Goal: Task Accomplishment & Management: Complete application form

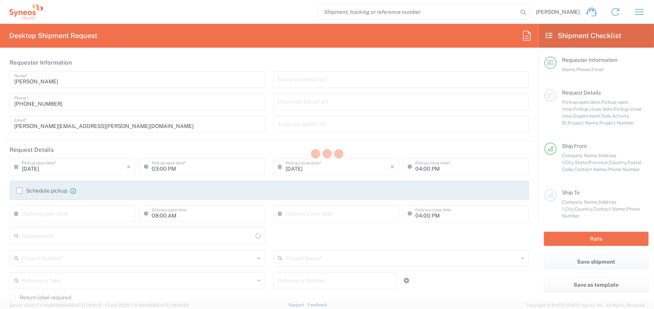
type input "[GEOGRAPHIC_DATA]"
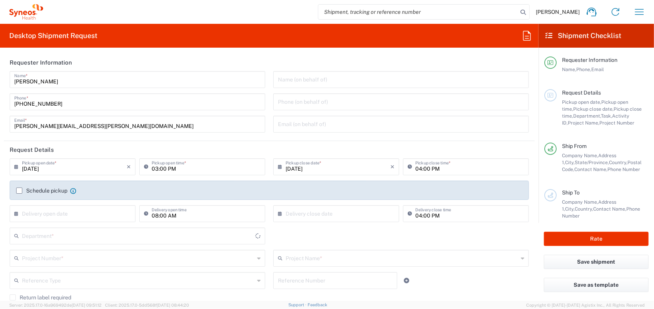
type input "8350"
type input "SYNEOS HEALTH CLINIQUE INC-[GEOGRAPHIC_DATA]"
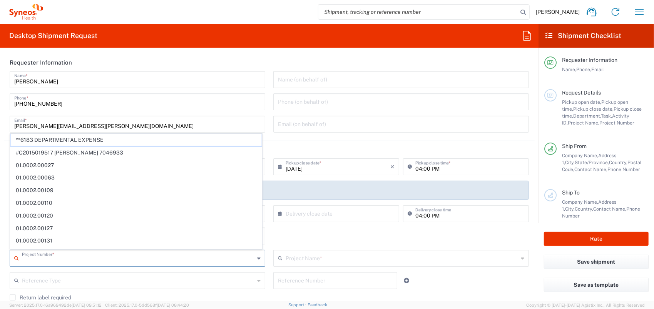
click at [75, 259] on input "text" at bounding box center [138, 257] width 232 height 13
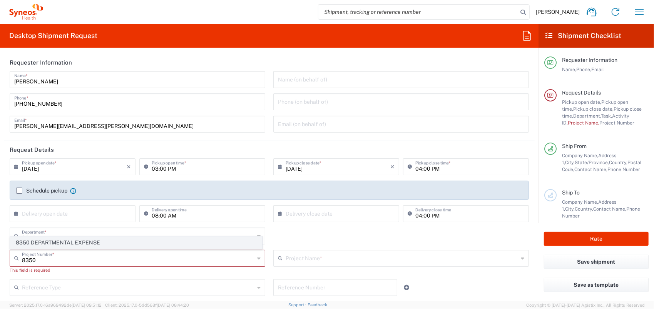
click at [92, 239] on span "8350 DEPARTMENTAL EXPENSE" at bounding box center [135, 243] width 251 height 12
type input "8350 DEPARTMENTAL EXPENSE"
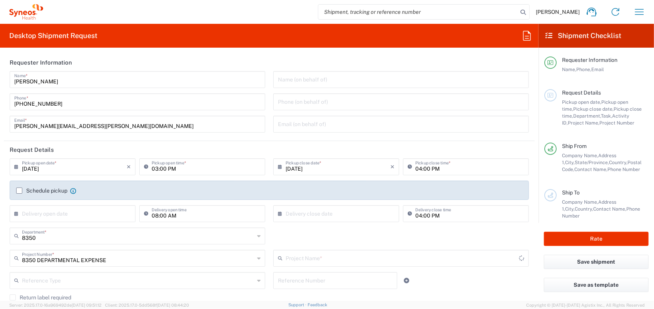
type input "8350 DEPARTMENTAL EXPENSE"
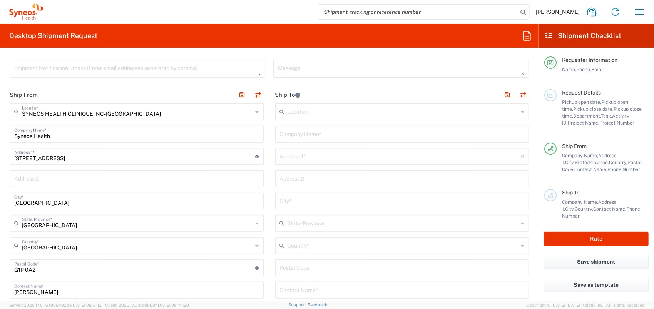
scroll to position [269, 0]
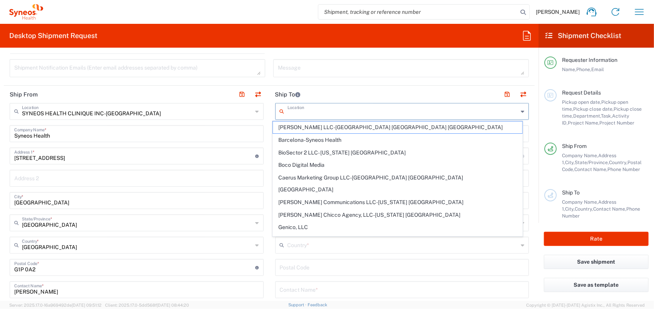
click at [308, 114] on input "text" at bounding box center [402, 110] width 231 height 13
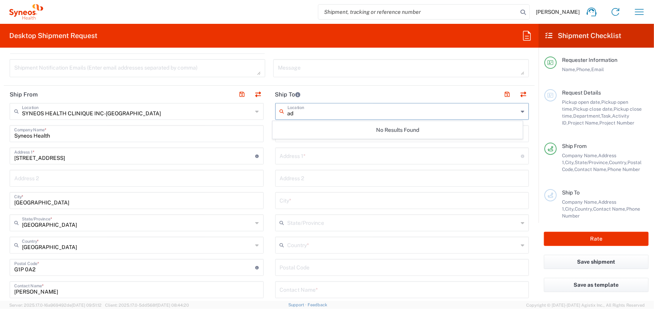
type input "a"
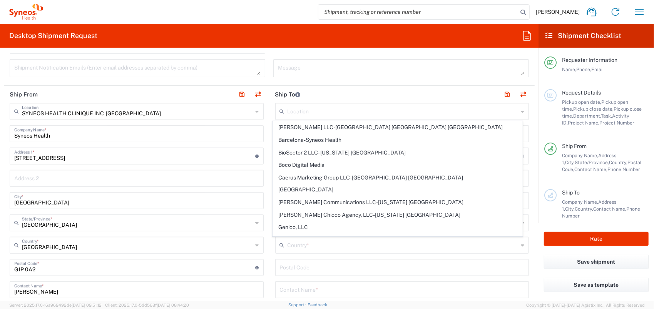
click at [328, 96] on header "Ship To" at bounding box center [402, 94] width 266 height 17
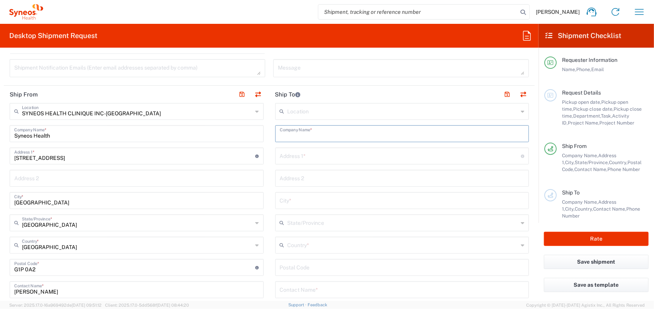
click at [322, 134] on input "text" at bounding box center [402, 133] width 245 height 13
type input "Advanced Instruments"
click at [336, 159] on input "text" at bounding box center [400, 155] width 241 height 13
type input "[STREET_ADDRESS][PERSON_NAME]"
click at [301, 197] on input "text" at bounding box center [402, 200] width 245 height 13
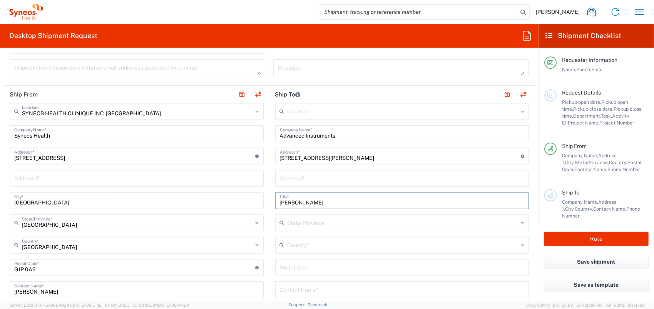
type input "[PERSON_NAME]"
click at [305, 222] on input "text" at bounding box center [402, 222] width 231 height 13
click at [269, 247] on main "Location [PERSON_NAME] LLC-[GEOGRAPHIC_DATA] [GEOGRAPHIC_DATA] [GEOGRAPHIC_DATA…" at bounding box center [402, 264] width 266 height 323
click at [302, 245] on input "text" at bounding box center [402, 244] width 231 height 13
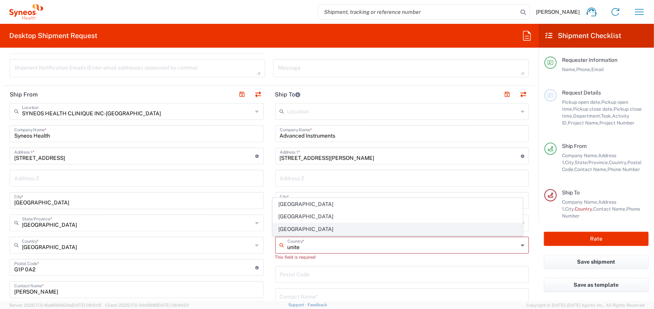
click at [302, 232] on span "[GEOGRAPHIC_DATA]" at bounding box center [397, 230] width 249 height 12
type input "[GEOGRAPHIC_DATA]"
type input "Sender/Shipper"
type input "Delivery Duty Paid"
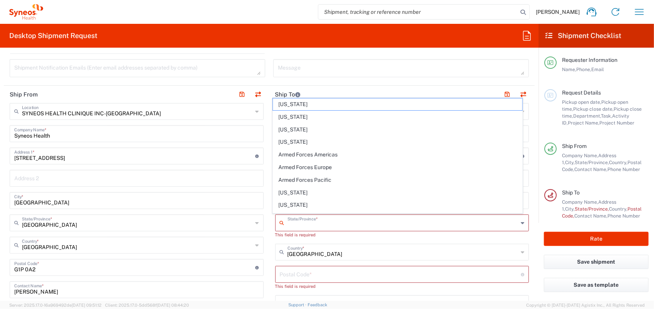
click at [314, 220] on input "text" at bounding box center [402, 222] width 231 height 13
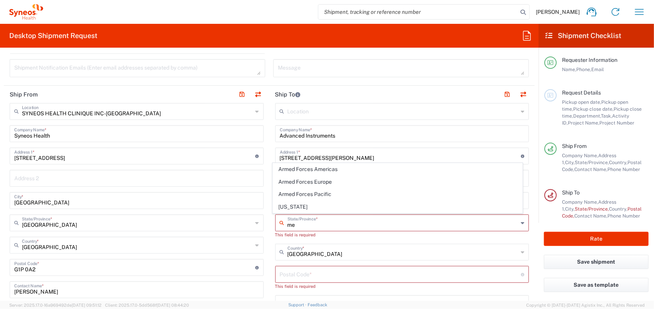
type input "m"
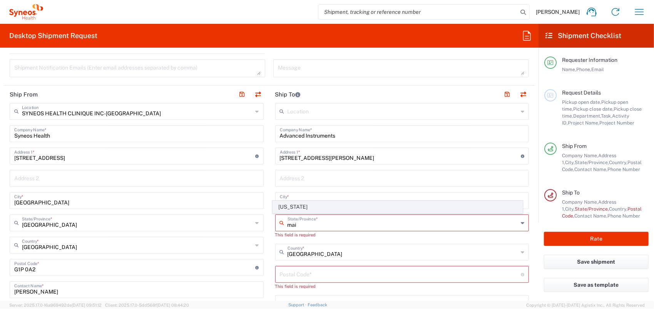
click at [324, 205] on span "[US_STATE]" at bounding box center [397, 207] width 249 height 12
type input "[US_STATE]"
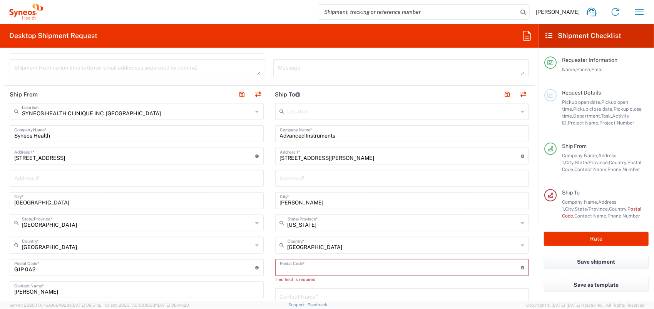
click at [339, 264] on input "undefined" at bounding box center [400, 267] width 241 height 13
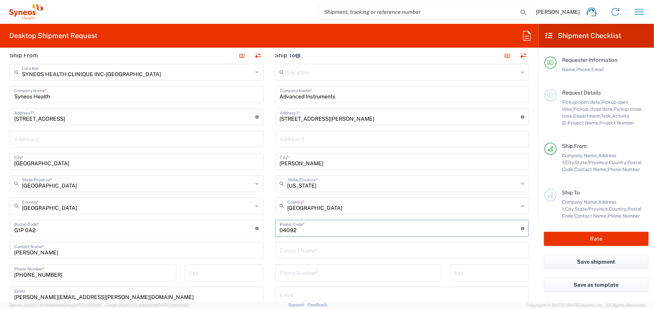
scroll to position [346, 0]
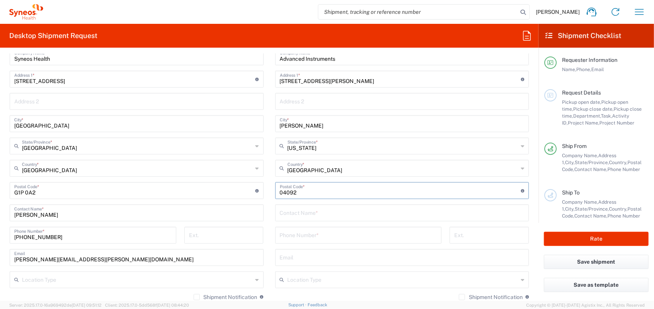
type input "04092"
click at [337, 215] on input "text" at bounding box center [402, 212] width 245 height 13
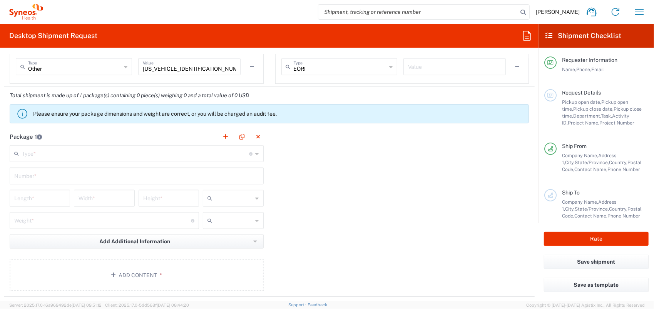
scroll to position [616, 0]
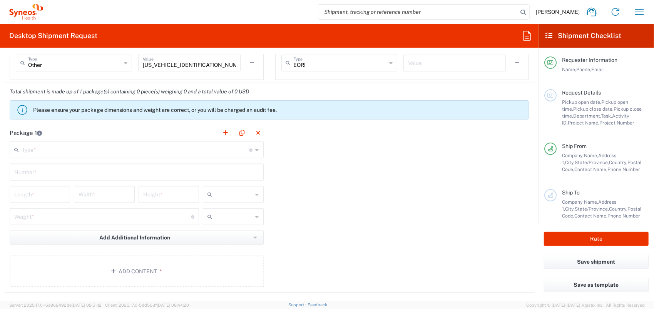
type input "WO : 00036510"
click at [121, 147] on input "text" at bounding box center [135, 149] width 227 height 13
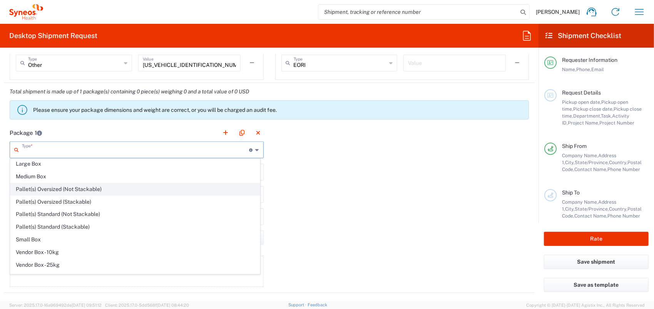
scroll to position [20, 0]
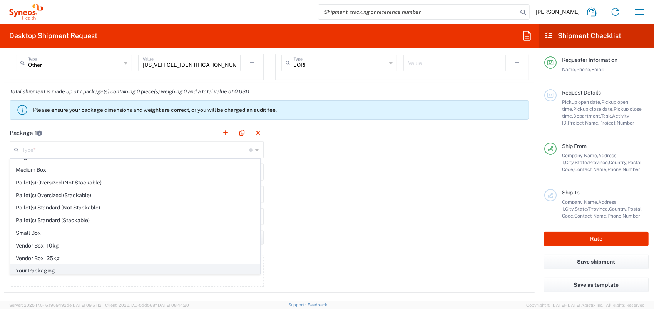
click at [66, 265] on span "Your Packaging" at bounding box center [134, 271] width 249 height 12
type input "Your Packaging"
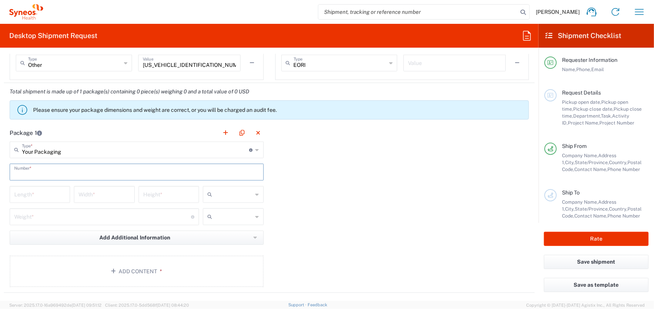
click at [63, 167] on input "text" at bounding box center [136, 171] width 245 height 13
type input "1"
click at [122, 260] on button "Add Content *" at bounding box center [137, 272] width 254 height 32
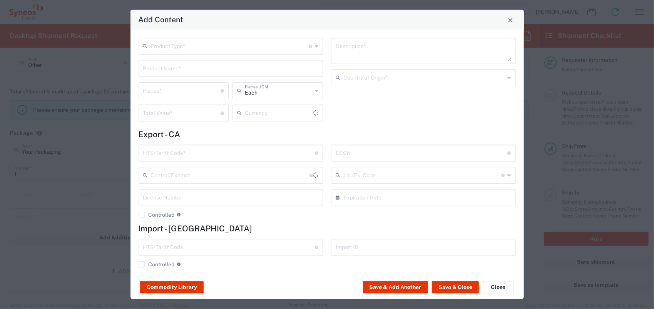
type input "US Dollar"
click at [150, 291] on button "Commodity Library" at bounding box center [171, 288] width 63 height 12
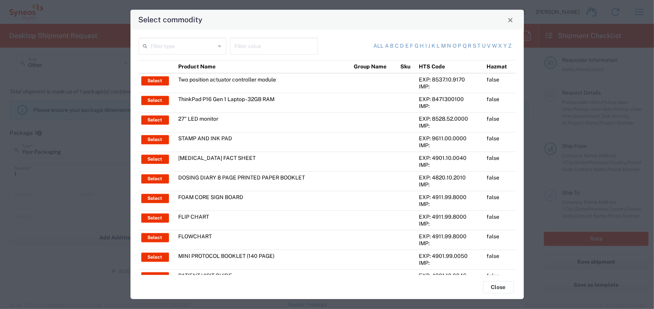
click at [203, 50] on input "text" at bounding box center [183, 45] width 65 height 13
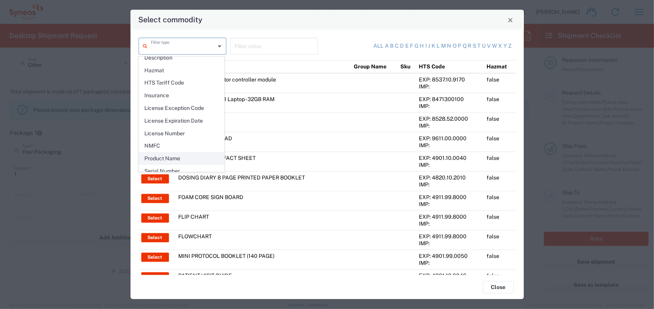
scroll to position [107, 0]
click at [174, 141] on span "Product Name" at bounding box center [181, 145] width 85 height 12
type input "Product Name"
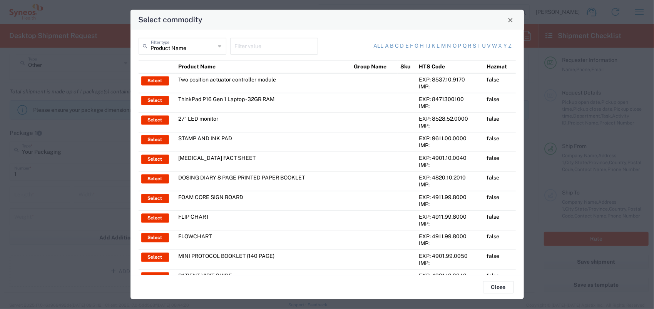
click at [243, 47] on input "text" at bounding box center [274, 45] width 78 height 13
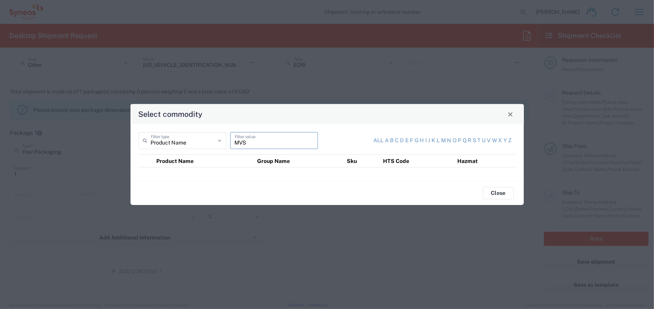
type input "MVS"
click at [302, 133] on div "MVS Filter value" at bounding box center [274, 140] width 88 height 17
drag, startPoint x: 271, startPoint y: 142, endPoint x: 195, endPoint y: 142, distance: 75.8
click at [196, 142] on div "Product Name Filter type MVS Filter value" at bounding box center [231, 143] width 189 height 22
type input "m"
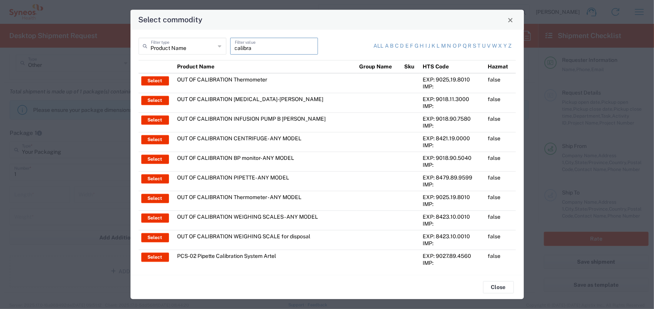
scroll to position [5, 0]
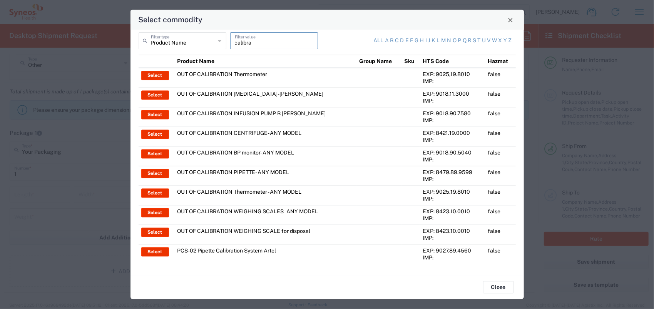
type input "calibra"
click at [261, 250] on td "PCS-02 Pipette Calibration System Artel" at bounding box center [265, 255] width 182 height 20
click at [159, 252] on button "Select" at bounding box center [155, 252] width 28 height 9
type input "PCS-02 Pipette Calibration System Artel"
type textarea "Pipette Calibration System Model: PCS-500 Artel"
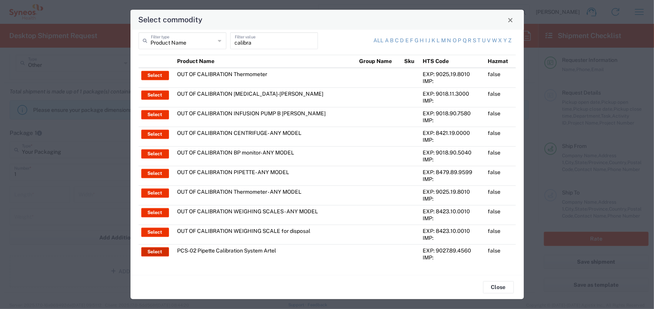
type input "[GEOGRAPHIC_DATA]"
type input "9027.89.4560"
type input "BIS"
type input "EAR99"
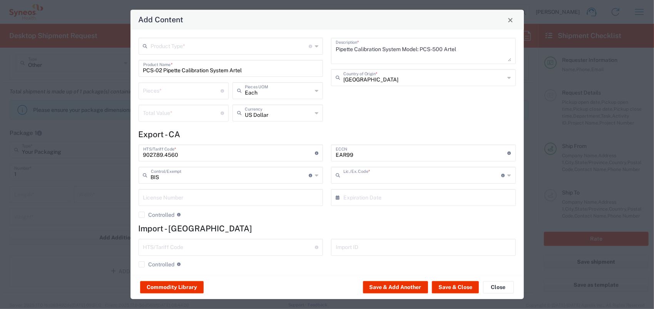
type input "NLR - No License Required"
click at [515, 21] on button "Close" at bounding box center [510, 20] width 11 height 11
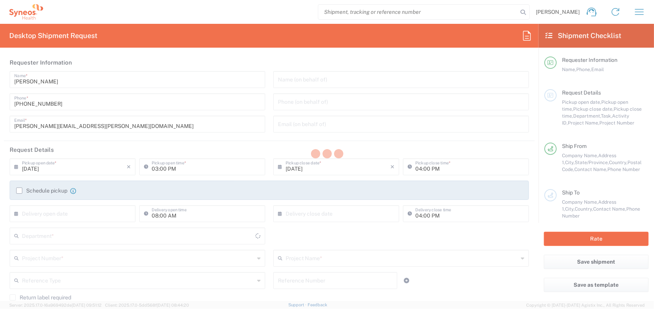
type input "[GEOGRAPHIC_DATA]"
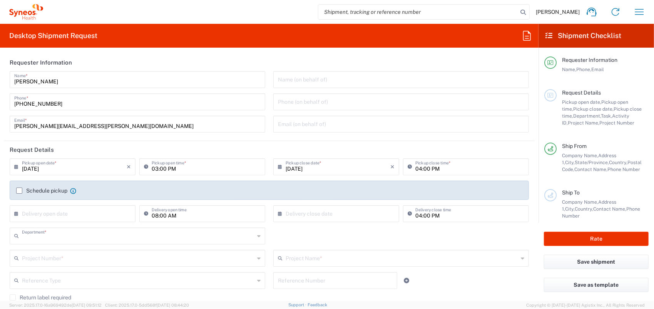
type input "8350"
type input "SYNEOS HEALTH CLINIQUE INC-[GEOGRAPHIC_DATA]"
click at [636, 6] on icon "button" at bounding box center [639, 12] width 12 height 12
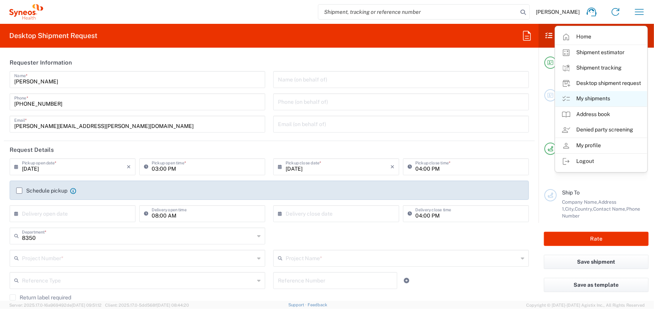
click at [601, 97] on link "My shipments" at bounding box center [601, 98] width 92 height 15
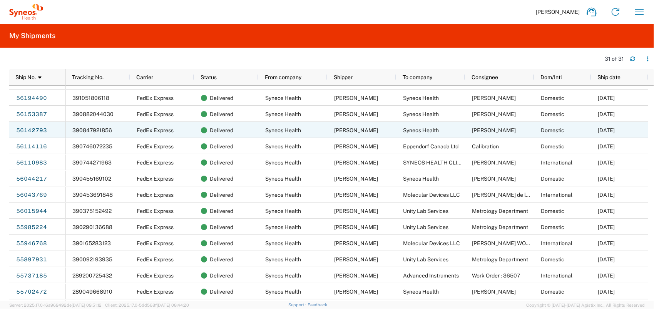
scroll to position [115, 0]
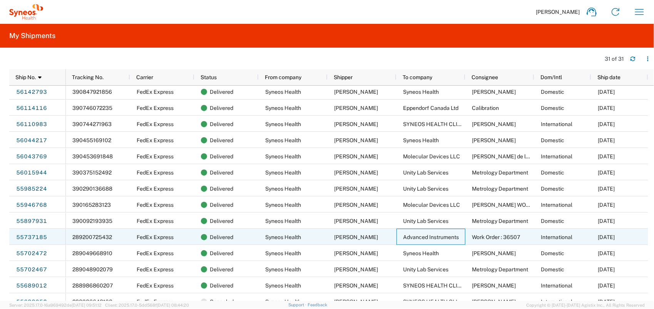
click at [439, 240] on div "Advanced Instruments" at bounding box center [430, 237] width 69 height 16
click at [20, 234] on link "55737185" at bounding box center [32, 237] width 32 height 12
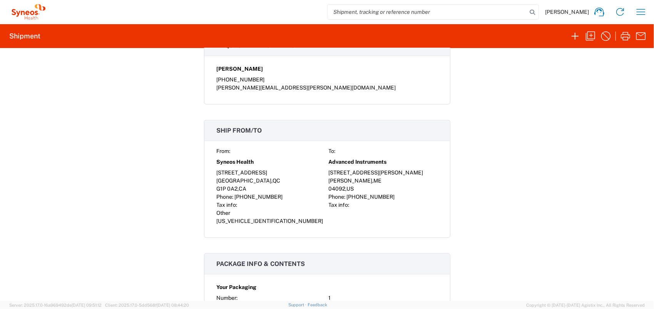
scroll to position [390, 0]
click at [593, 32] on icon "button" at bounding box center [590, 36] width 12 height 12
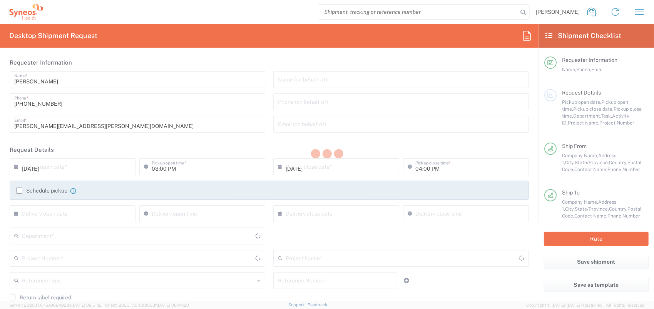
type input "830517 DEPARTMENTAL EXPENSE"
type input "[US_STATE]"
type input "830517 DEPARTMENTAL EXPENSE"
type input "[GEOGRAPHIC_DATA]"
type input "Your Packaging"
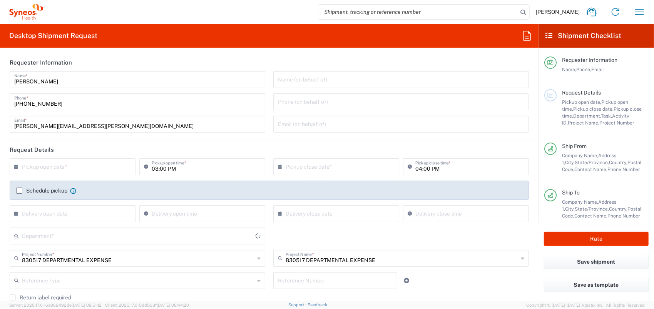
type input "830517"
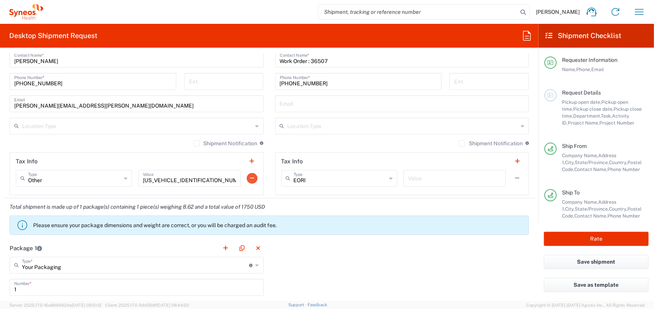
scroll to position [462, 0]
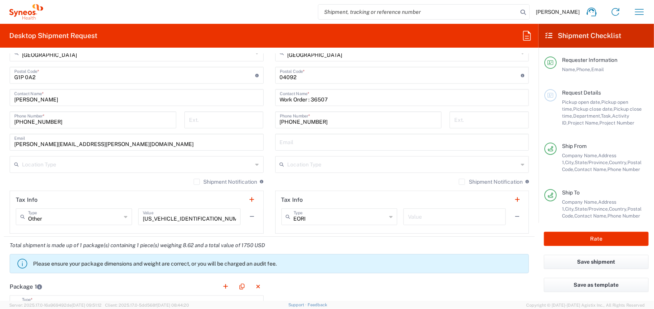
click at [341, 100] on input "Work Order : 36507" at bounding box center [402, 96] width 245 height 13
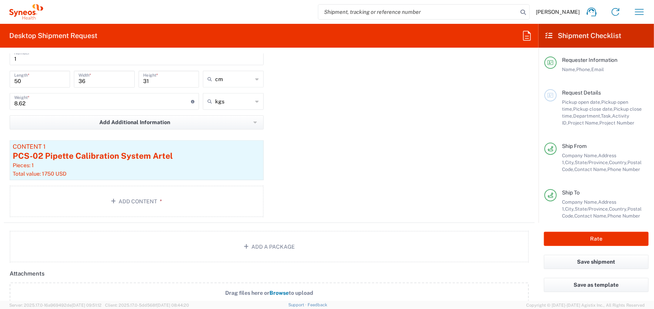
scroll to position [693, 0]
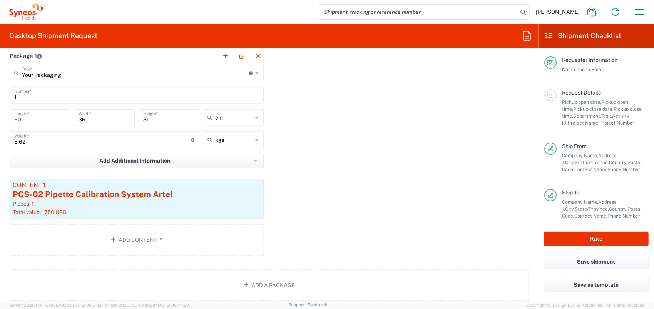
type input "Work Order : 36510"
drag, startPoint x: 35, startPoint y: 117, endPoint x: 0, endPoint y: 114, distance: 35.2
click at [0, 116] on html "Raphael Allaire Home Shipment estimator Shipment tracking Desktop shipment requ…" at bounding box center [327, 154] width 654 height 309
type input "36"
type input "32"
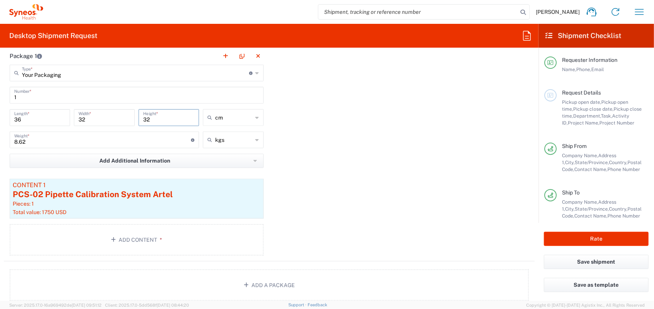
type input "32"
drag, startPoint x: 35, startPoint y: 137, endPoint x: -2, endPoint y: 143, distance: 36.6
click at [0, 143] on html "Raphael Allaire Home Shipment estimator Shipment tracking Desktop shipment requ…" at bounding box center [327, 154] width 654 height 309
type input "6"
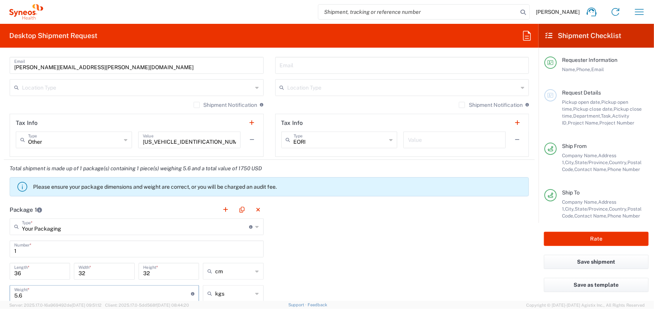
scroll to position [770, 0]
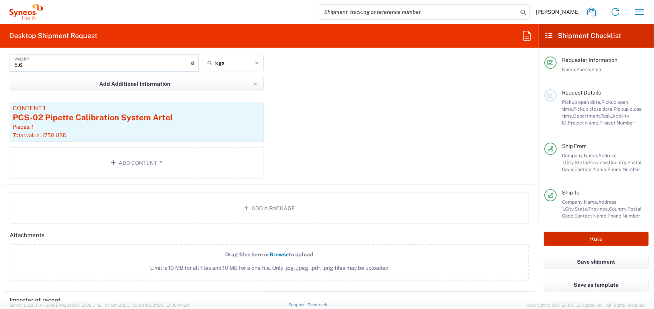
type input "5.6"
click at [591, 238] on button "Rate" at bounding box center [596, 239] width 105 height 14
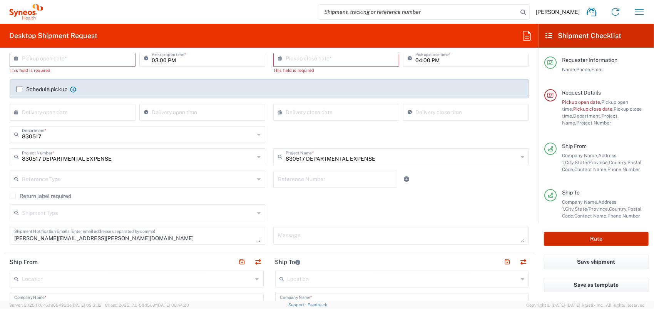
scroll to position [45, 0]
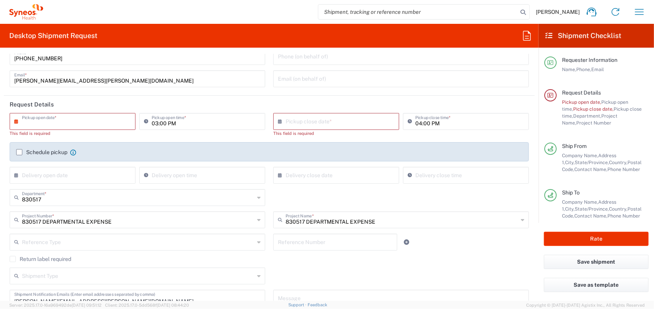
click at [92, 118] on input "text" at bounding box center [74, 120] width 105 height 13
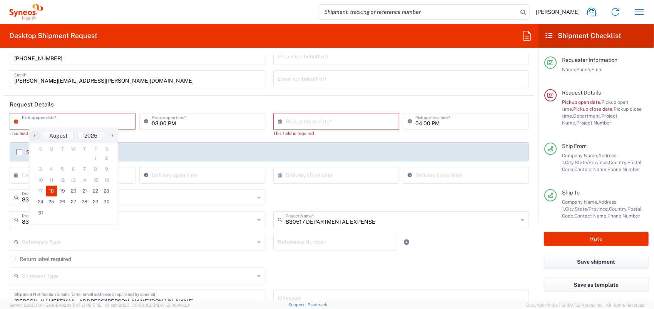
click at [52, 190] on span "18" at bounding box center [51, 191] width 11 height 11
type input "[DATE]"
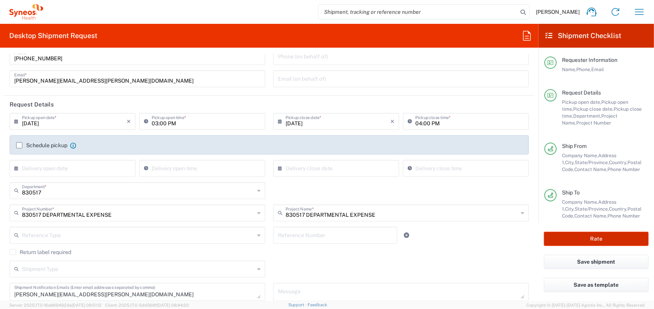
click at [573, 239] on button "Rate" at bounding box center [596, 239] width 105 height 14
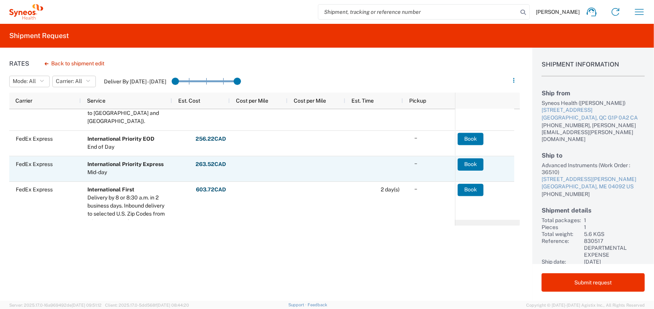
scroll to position [67, 0]
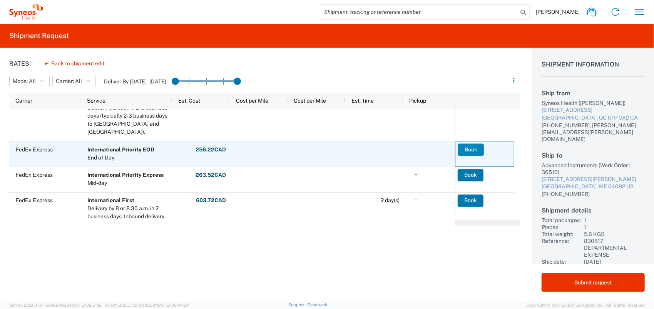
click at [469, 149] on button "Book" at bounding box center [471, 150] width 26 height 12
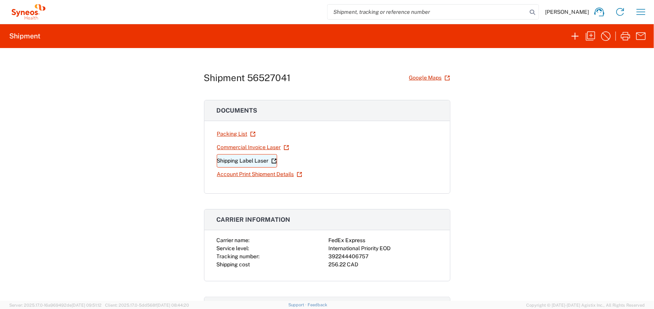
click at [244, 158] on link "Shipping Label Laser" at bounding box center [247, 160] width 60 height 13
